Goal: Task Accomplishment & Management: Use online tool/utility

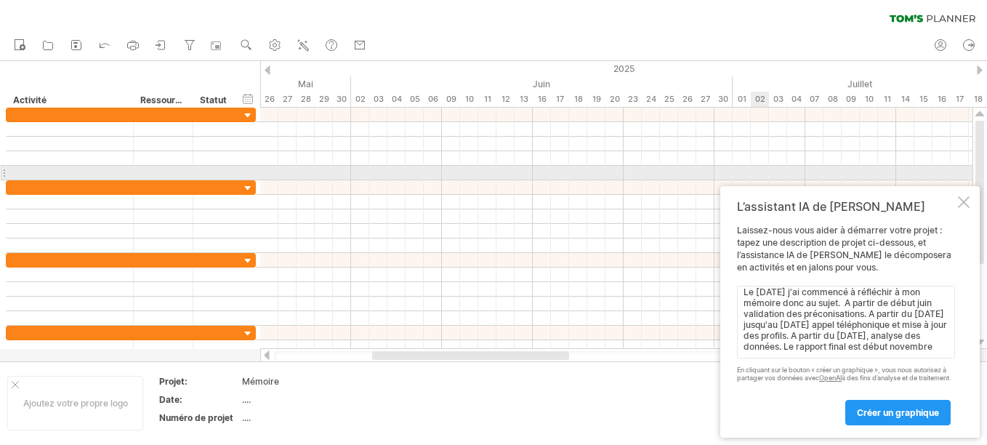
scroll to position [17, 0]
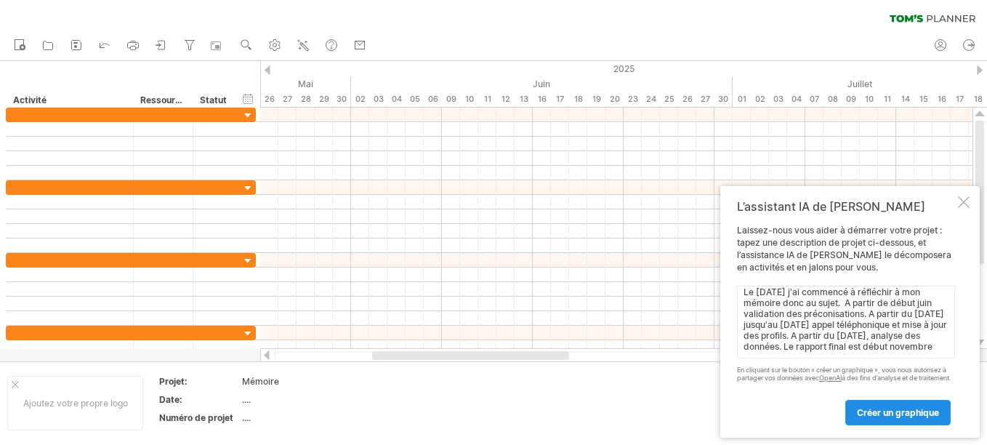
type textarea "Le [DATE] j'ai commencé à réfléchir à mon mémoire donc au sujet. A partir de dé…"
click at [877, 409] on span "Créer un graphique" at bounding box center [898, 412] width 82 height 11
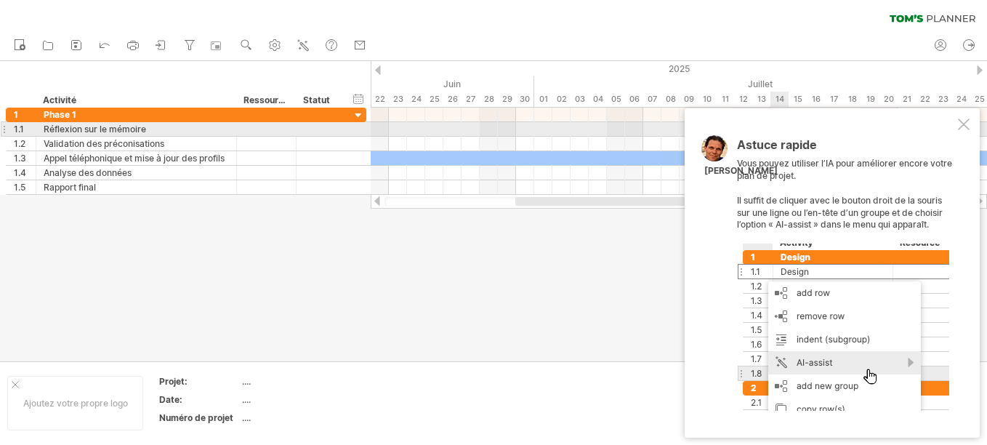
click at [967, 127] on div at bounding box center [964, 125] width 12 height 12
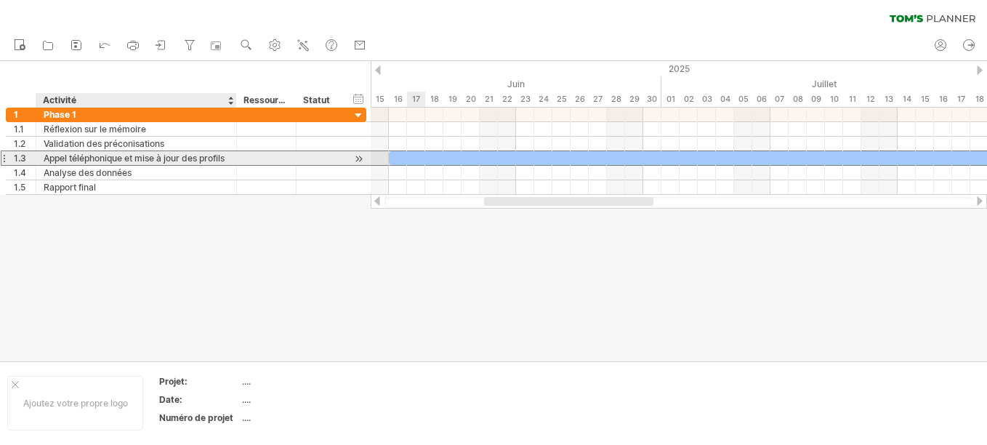
click at [132, 164] on div "Appel téléphonique et mise à jour des profils" at bounding box center [136, 158] width 185 height 14
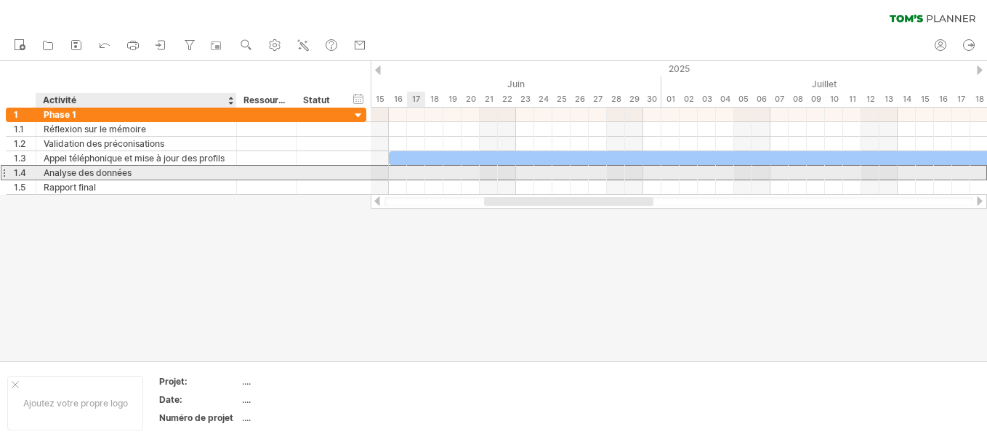
click at [132, 176] on div "Analyse des données" at bounding box center [136, 173] width 185 height 14
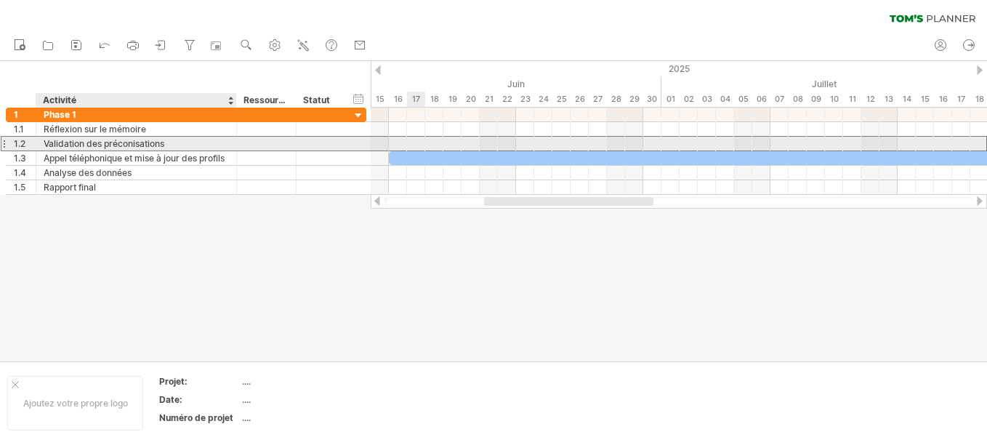
click at [154, 140] on div "Validation des préconisations" at bounding box center [136, 144] width 185 height 14
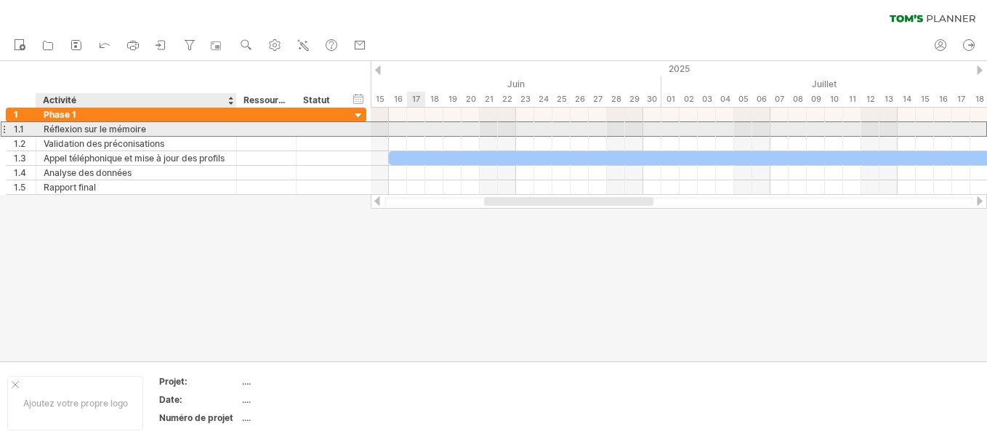
click at [186, 127] on div "Réflexion sur le mémoire" at bounding box center [136, 129] width 185 height 14
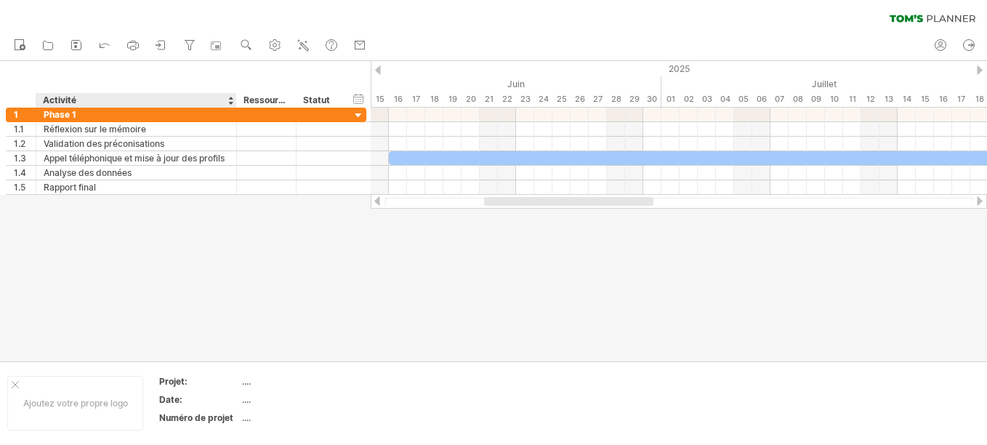
click at [166, 254] on div at bounding box center [493, 211] width 987 height 300
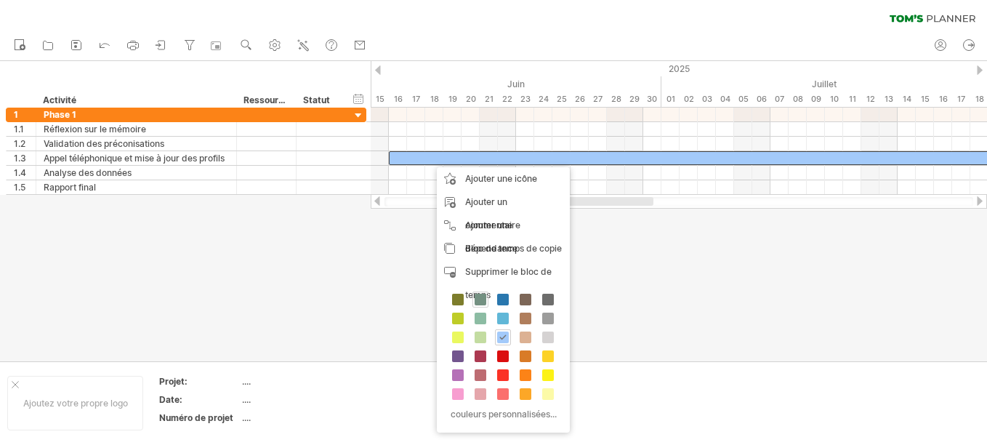
click at [478, 299] on span at bounding box center [481, 300] width 12 height 12
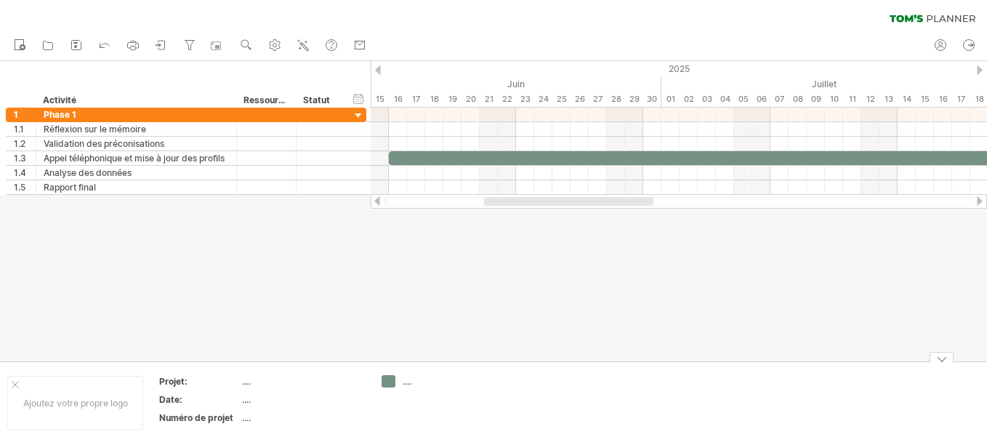
click at [411, 385] on div "...." at bounding box center [442, 381] width 79 height 12
click at [386, 380] on div "Trying to reach [DOMAIN_NAME] Connected again... 0% clear filter share" at bounding box center [493, 222] width 987 height 445
click at [447, 259] on div at bounding box center [493, 211] width 987 height 300
click at [104, 41] on icon at bounding box center [104, 44] width 15 height 15
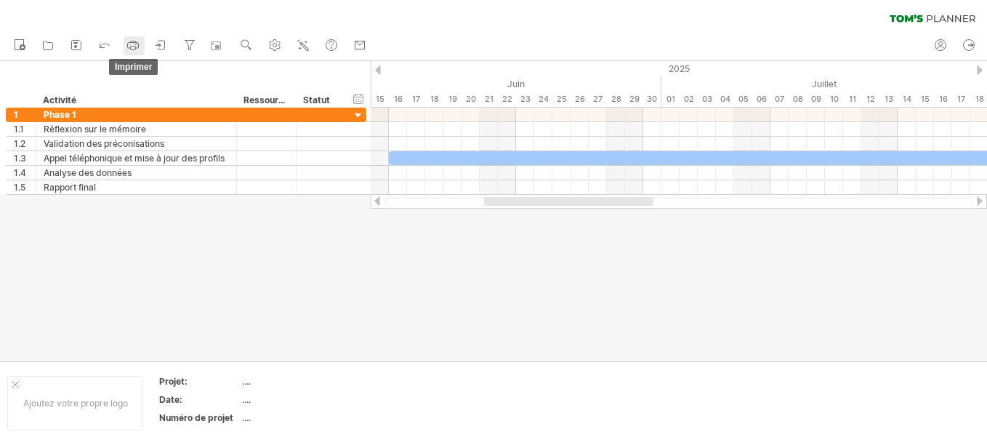
click at [129, 47] on icon at bounding box center [133, 45] width 15 height 15
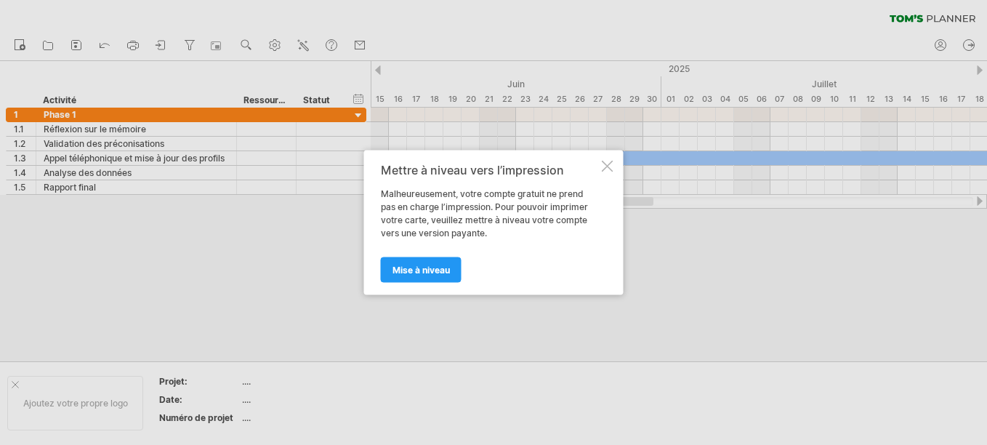
click at [605, 163] on div at bounding box center [608, 167] width 12 height 12
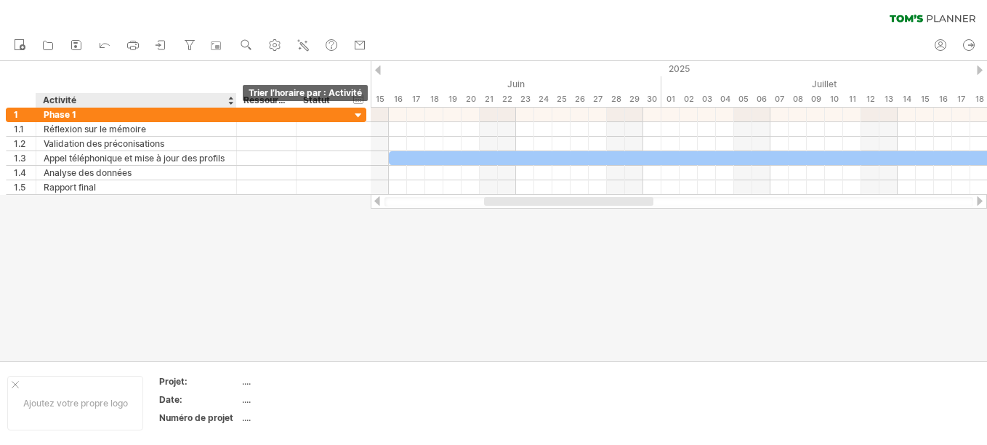
click at [230, 102] on div at bounding box center [231, 100] width 6 height 15
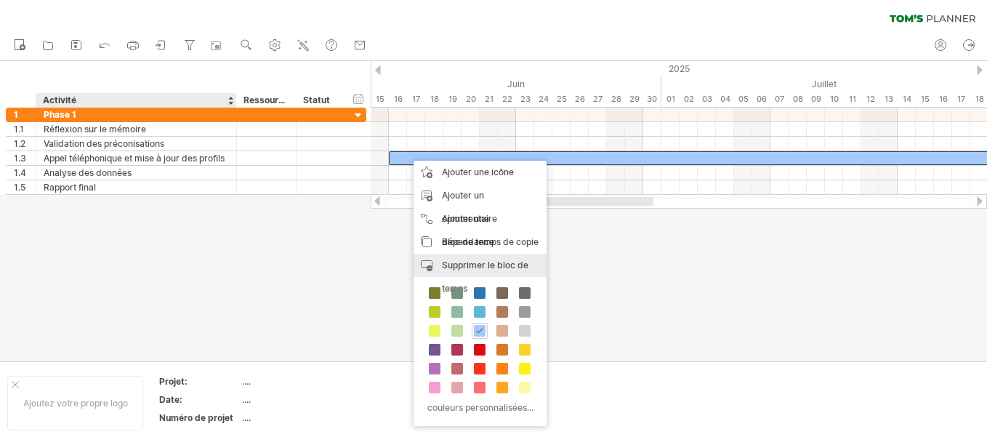
click at [518, 267] on span "Supprimer le bloc de temps" at bounding box center [485, 277] width 87 height 34
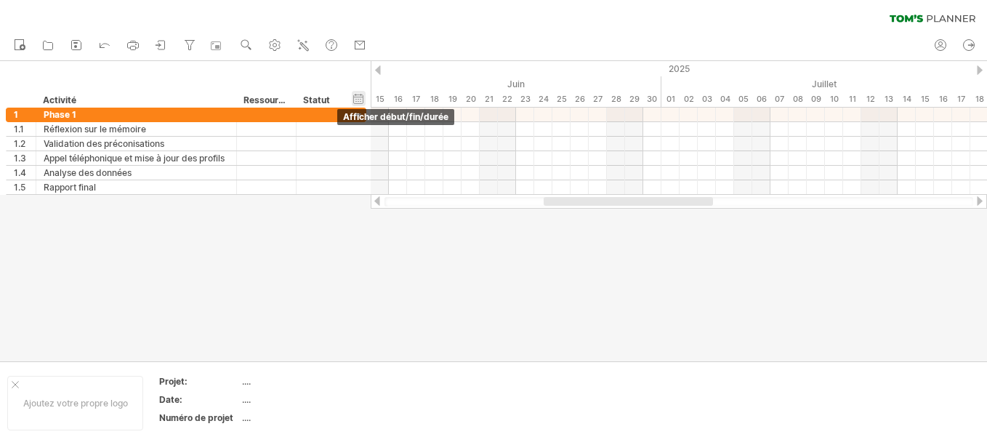
click at [356, 99] on div "hide start/end/duration afficher début/fin/durée" at bounding box center [359, 98] width 14 height 15
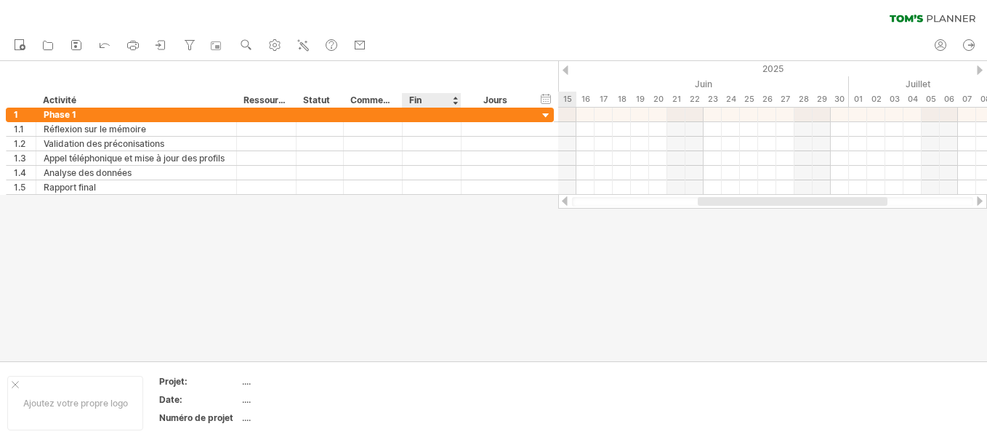
click at [436, 102] on div "Fin" at bounding box center [431, 100] width 44 height 15
click at [457, 100] on div at bounding box center [455, 100] width 6 height 15
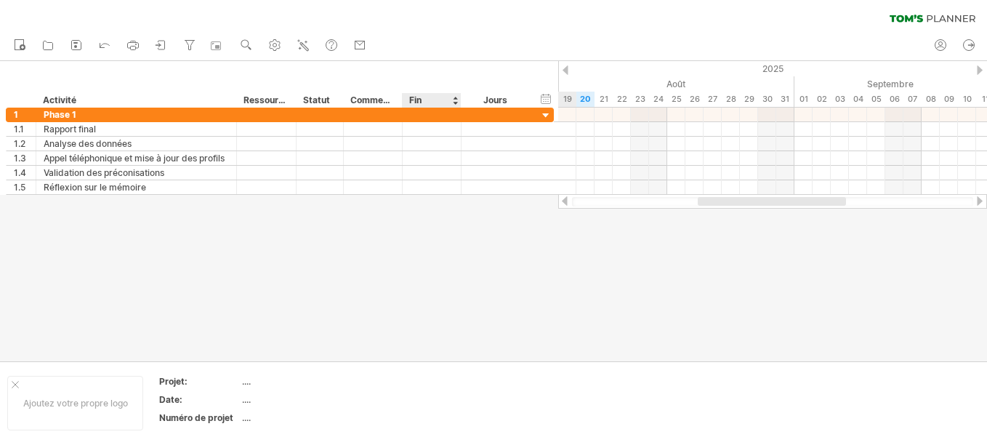
click at [457, 100] on div at bounding box center [455, 100] width 6 height 15
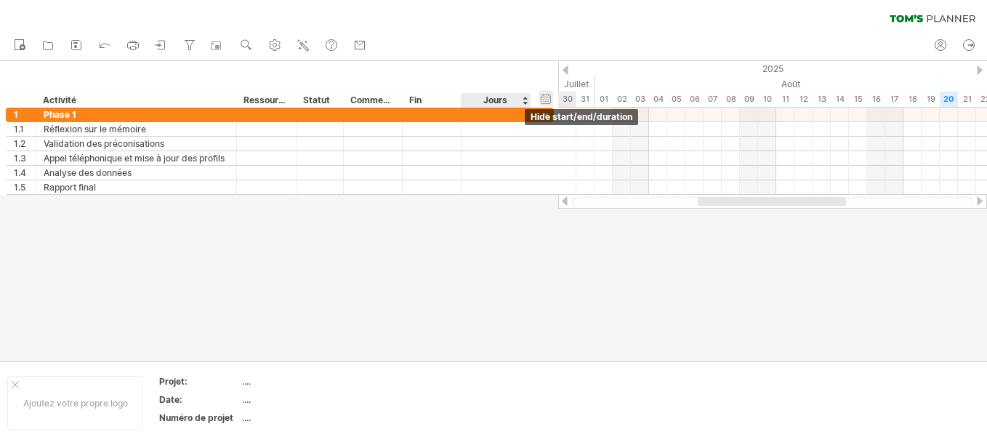
click at [549, 105] on div "hide start/end/duration afficher début/fin/durée" at bounding box center [546, 98] width 14 height 15
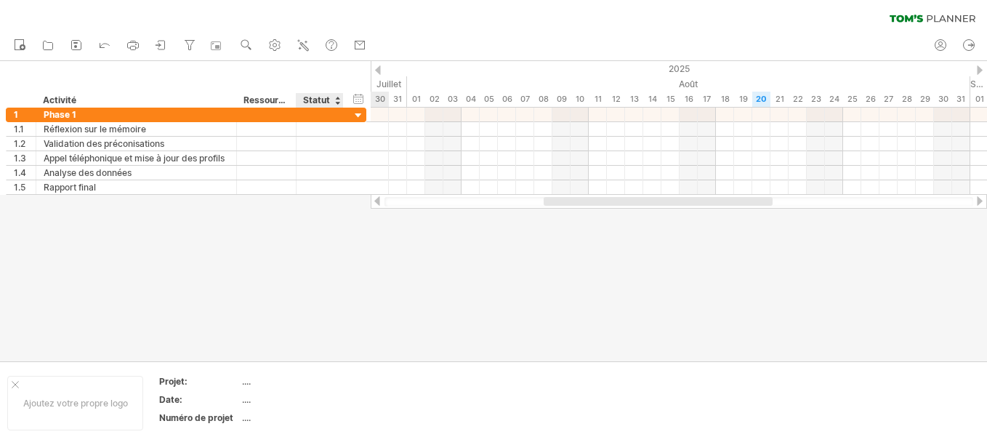
click at [324, 99] on div "Statut" at bounding box center [319, 100] width 32 height 15
click at [337, 102] on div at bounding box center [337, 100] width 6 height 15
click at [270, 98] on div "Ressource" at bounding box center [266, 100] width 44 height 15
click at [312, 80] on div "hide start/end/duration afficher début/fin/durée ******** Activité ******** Res…" at bounding box center [185, 84] width 371 height 47
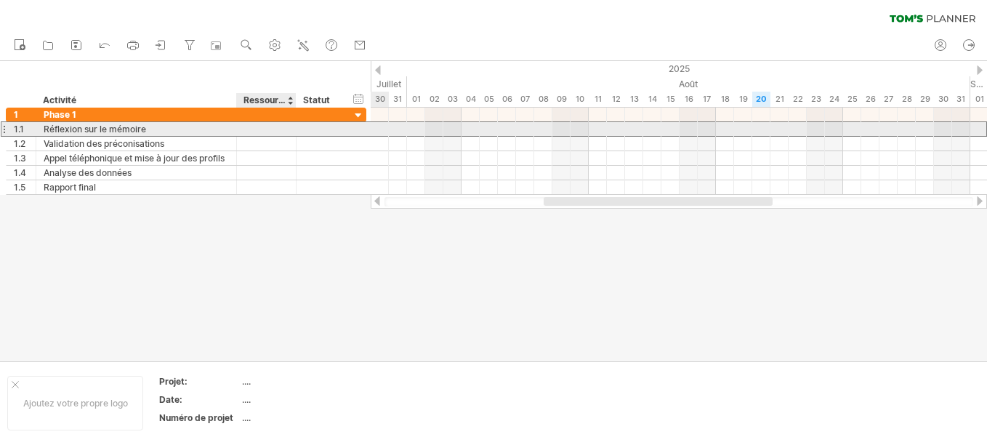
click at [275, 129] on div at bounding box center [266, 129] width 44 height 14
click at [308, 134] on div at bounding box center [320, 129] width 32 height 14
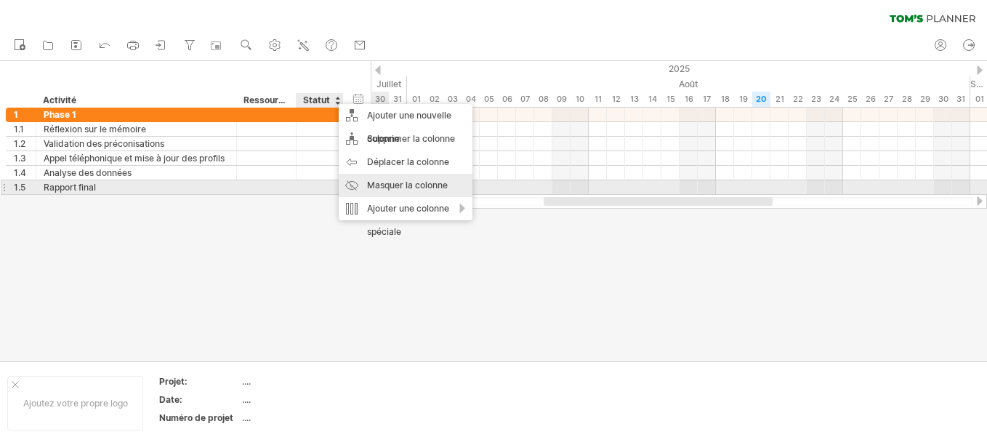
click at [433, 188] on div "Masquer la colonne" at bounding box center [406, 185] width 134 height 23
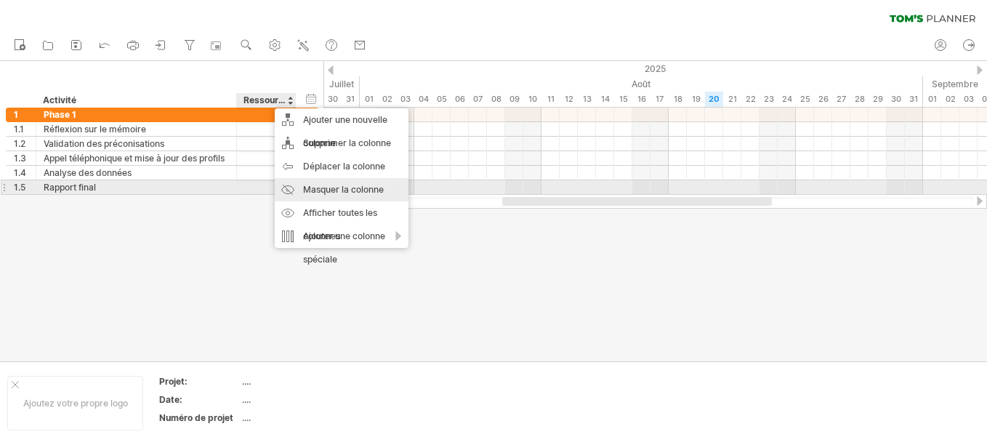
click at [353, 188] on div "Masquer la colonne" at bounding box center [342, 189] width 134 height 23
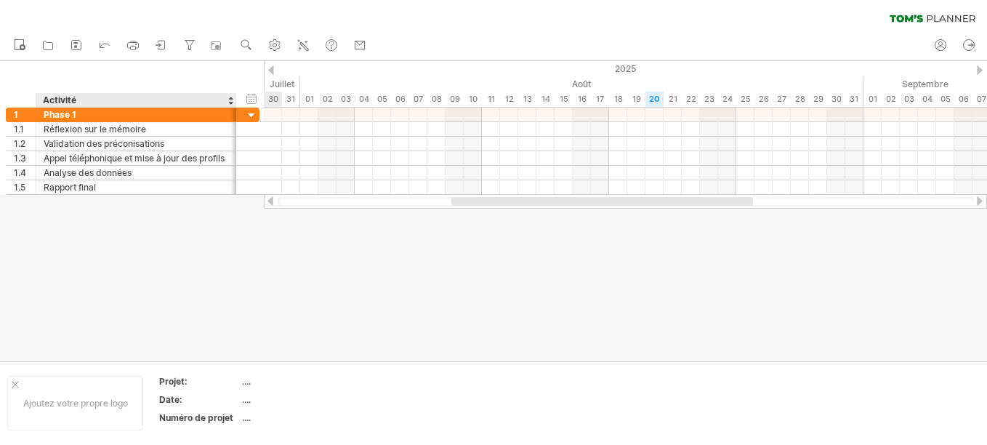
click at [243, 265] on div at bounding box center [493, 211] width 987 height 300
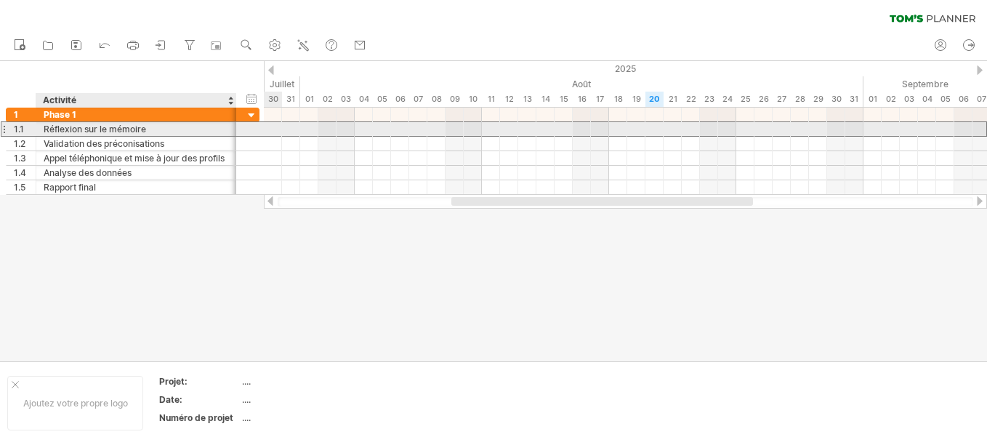
click at [183, 130] on div "Réflexion sur le mémoire" at bounding box center [136, 129] width 185 height 14
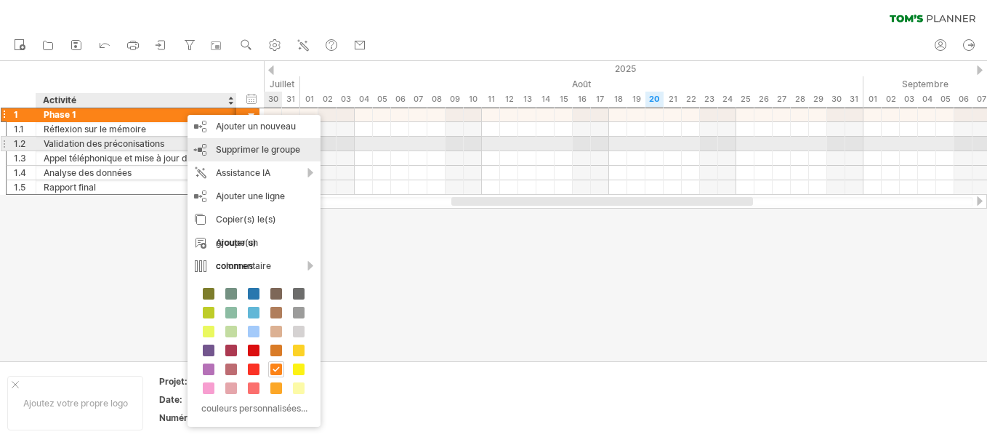
click at [274, 150] on span "Supprimer le groupe" at bounding box center [258, 149] width 84 height 11
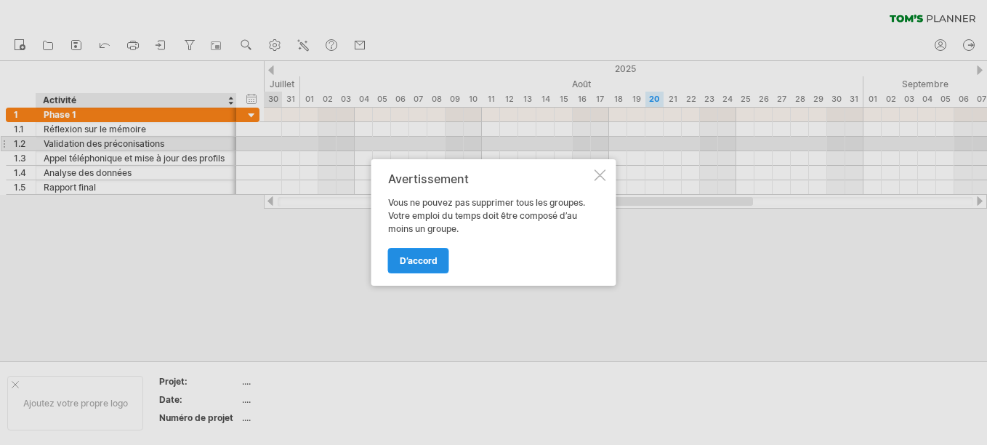
click at [417, 262] on span "d’accord" at bounding box center [419, 260] width 38 height 11
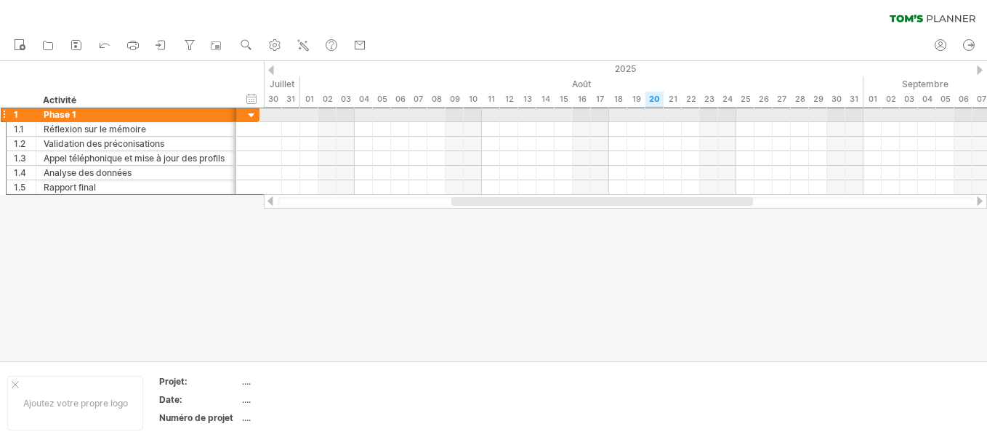
click at [4, 115] on div at bounding box center [4, 114] width 6 height 15
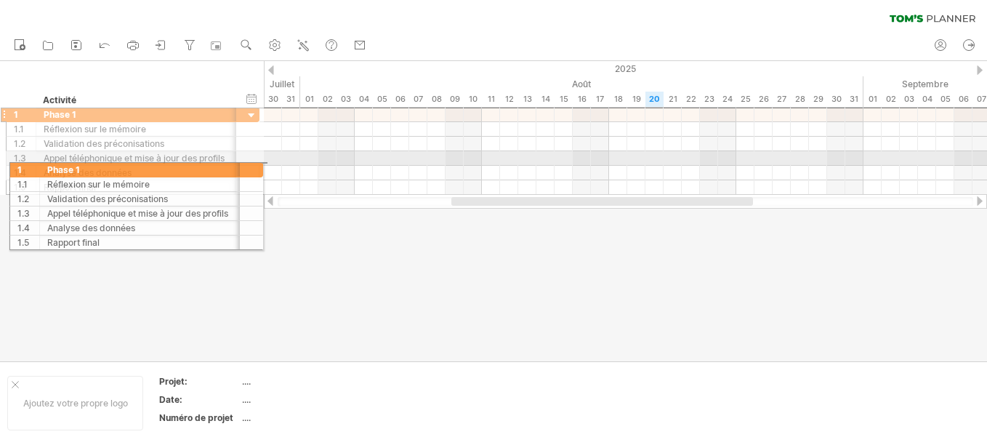
drag, startPoint x: 4, startPoint y: 115, endPoint x: 2, endPoint y: 168, distance: 53.1
click at [2, 168] on div "**********" at bounding box center [130, 158] width 260 height 100
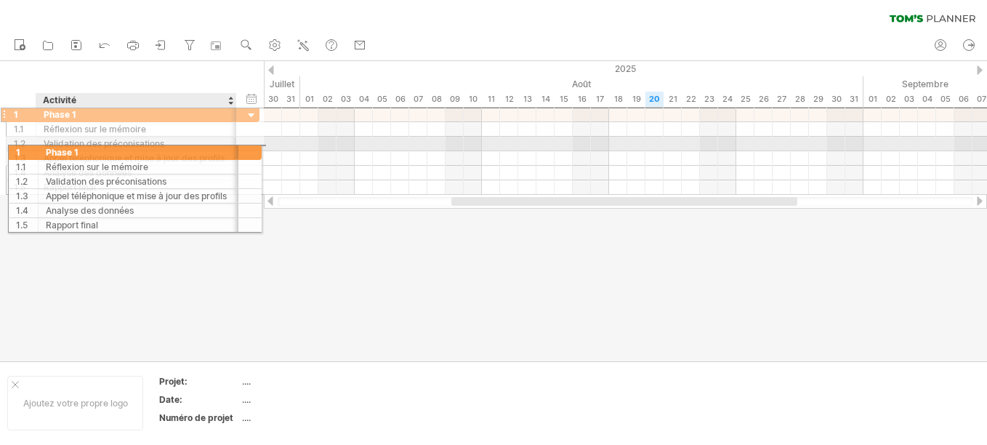
drag, startPoint x: 138, startPoint y: 114, endPoint x: 135, endPoint y: 149, distance: 35.0
click at [135, 149] on div "**********" at bounding box center [133, 151] width 254 height 88
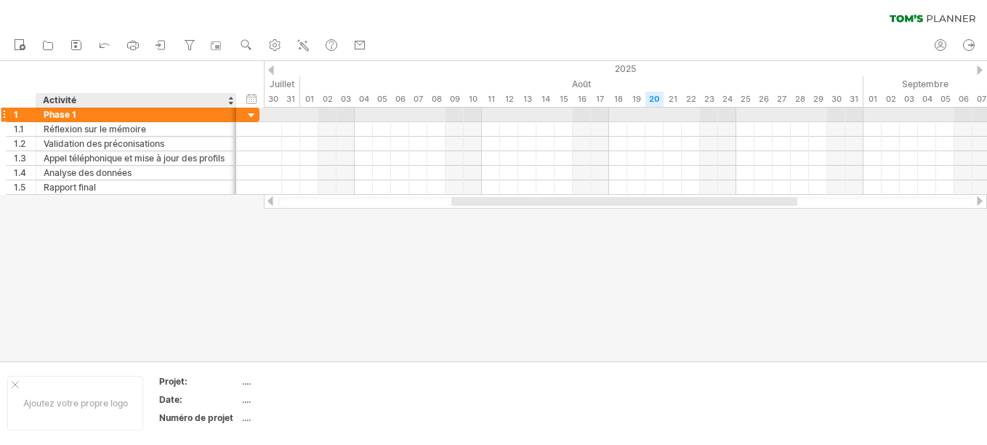
click at [253, 113] on div at bounding box center [252, 116] width 14 height 14
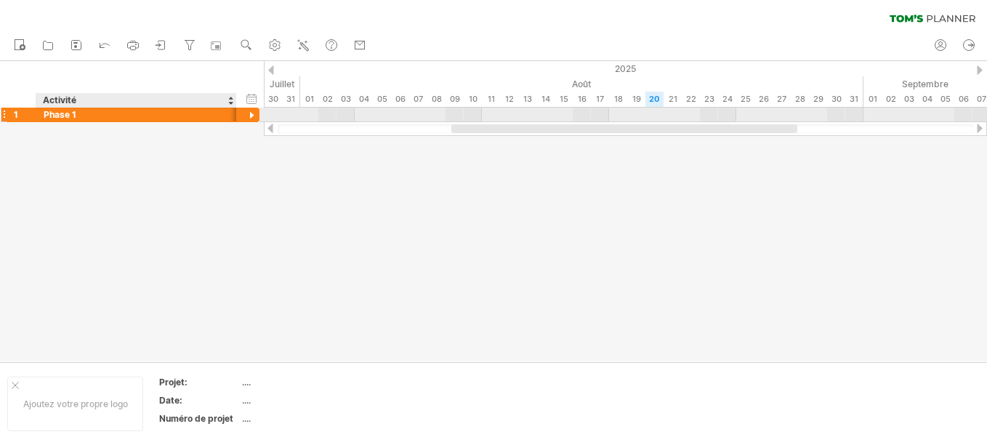
click at [253, 113] on div at bounding box center [252, 116] width 14 height 14
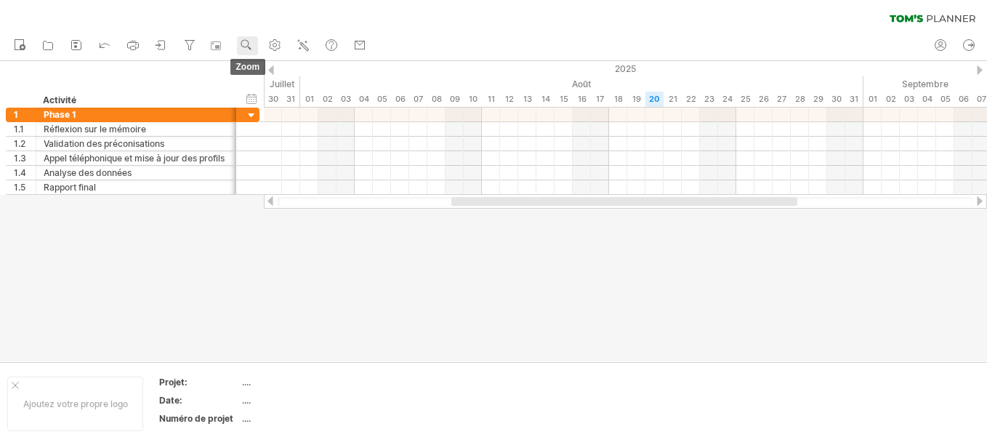
click at [252, 45] on use at bounding box center [246, 45] width 15 height 15
click at [277, 48] on use at bounding box center [275, 45] width 15 height 15
select select "*"
select select "**"
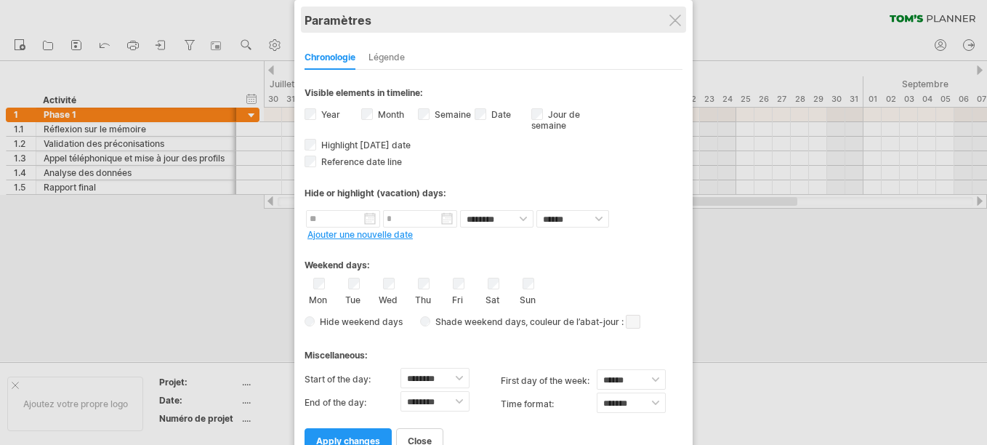
click at [669, 23] on div "Paramètres" at bounding box center [494, 20] width 378 height 26
click at [682, 24] on div "Paramètres" at bounding box center [494, 20] width 378 height 26
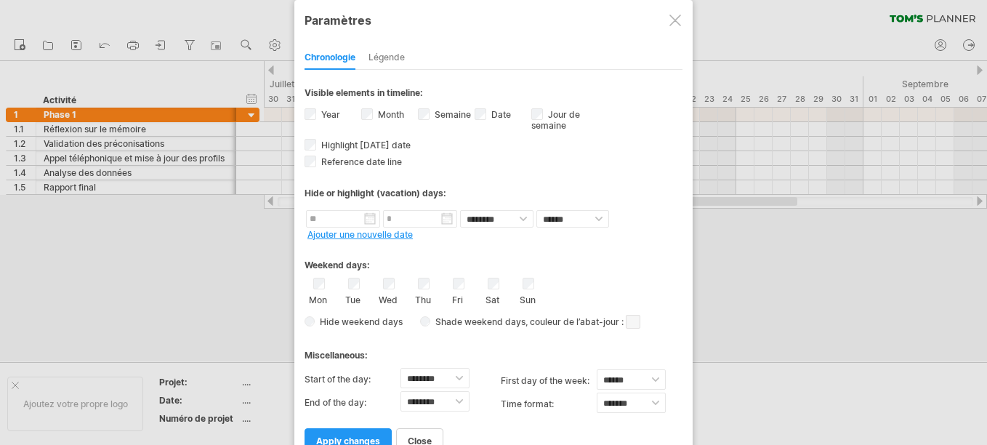
click at [672, 17] on div at bounding box center [676, 21] width 12 height 12
